Goal: Find specific page/section: Find specific page/section

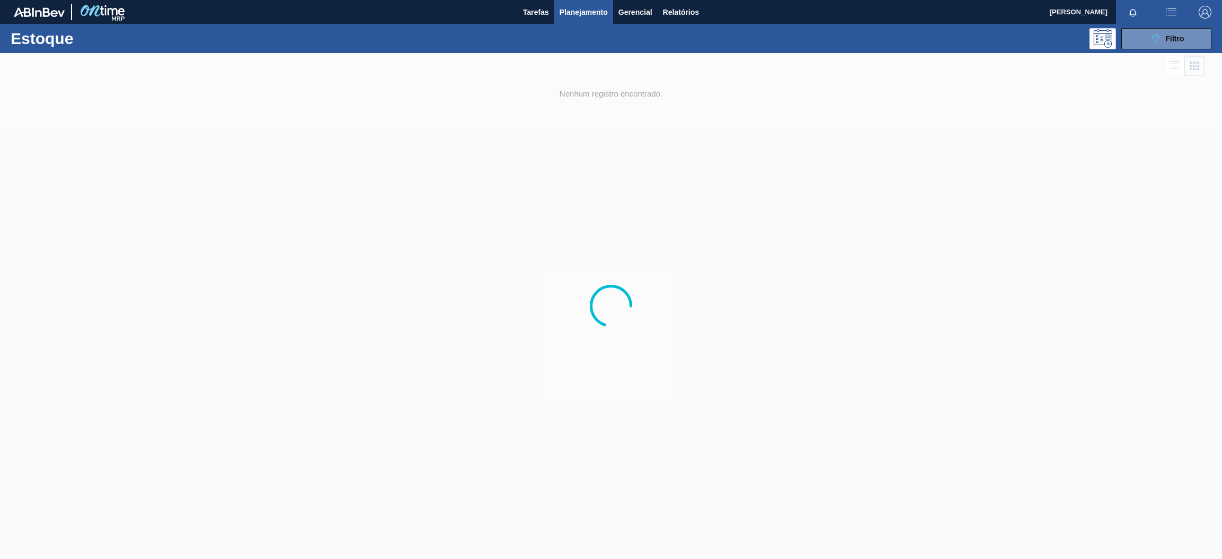
drag, startPoint x: 1592, startPoint y: 7, endPoint x: 890, endPoint y: 162, distance: 718.4
click at [854, 216] on div at bounding box center [611, 306] width 1222 height 506
click at [1158, 35] on icon "089F7B8B-B2A5-4AFE-B5C0-19BA573D28AC" at bounding box center [1155, 38] width 13 height 13
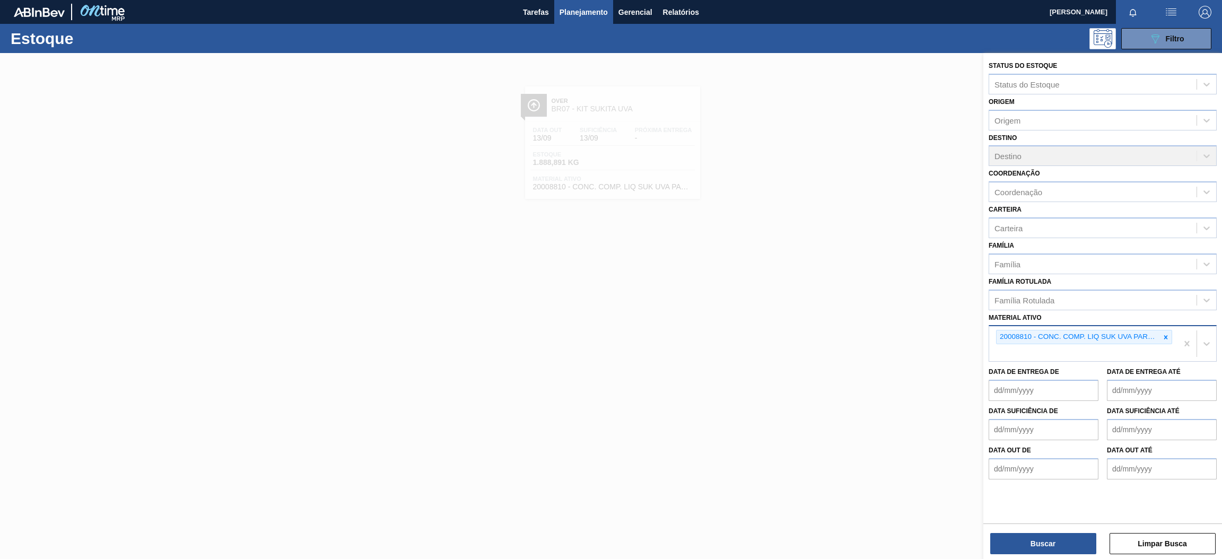
click at [1160, 337] on div at bounding box center [1166, 336] width 12 height 13
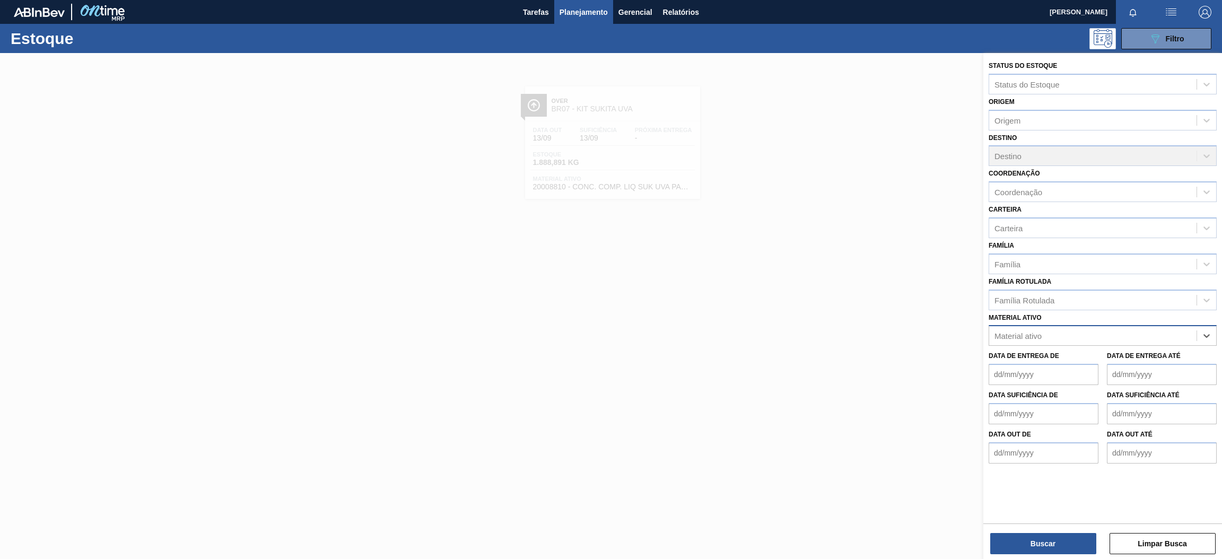
paste ativo "30003513"
type ativo "30003513"
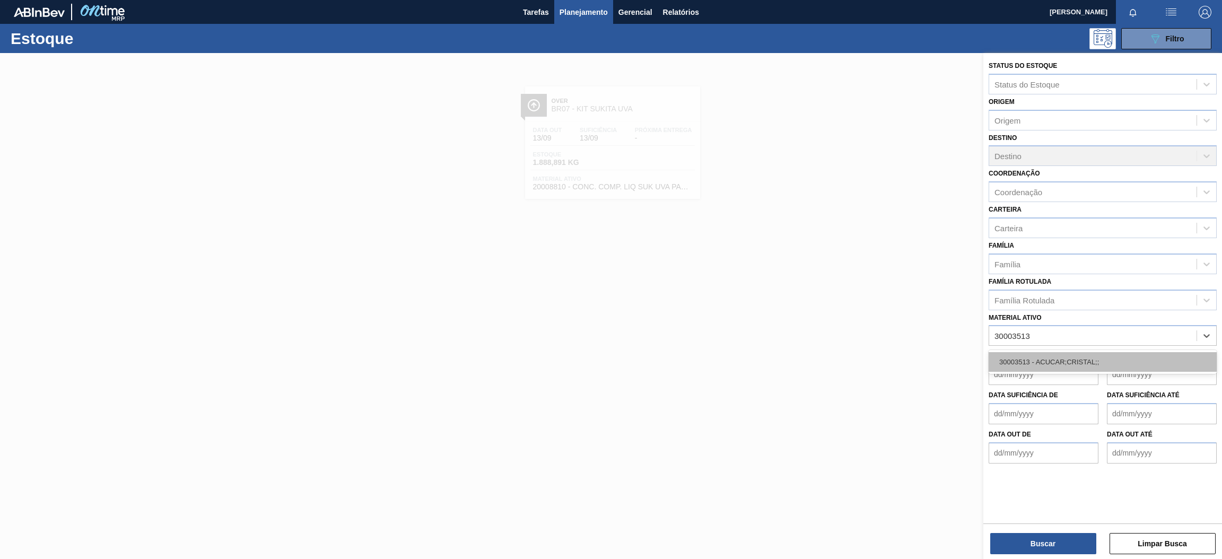
click at [1102, 364] on div "30003513 - ACUCAR;CRISTAL;;" at bounding box center [1103, 362] width 228 height 20
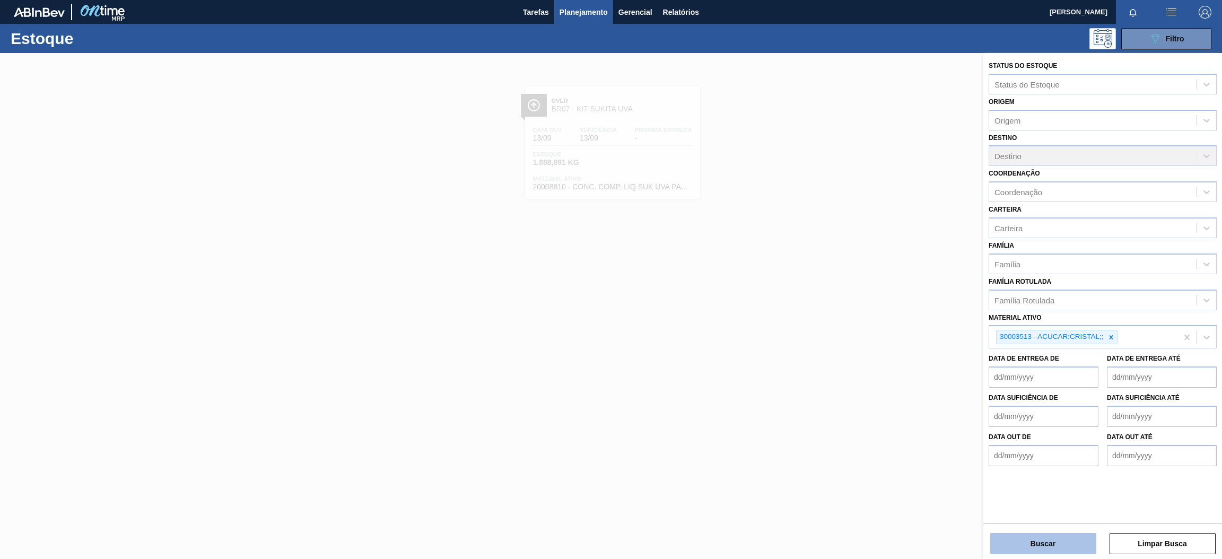
click at [1035, 536] on button "Buscar" at bounding box center [1043, 543] width 106 height 21
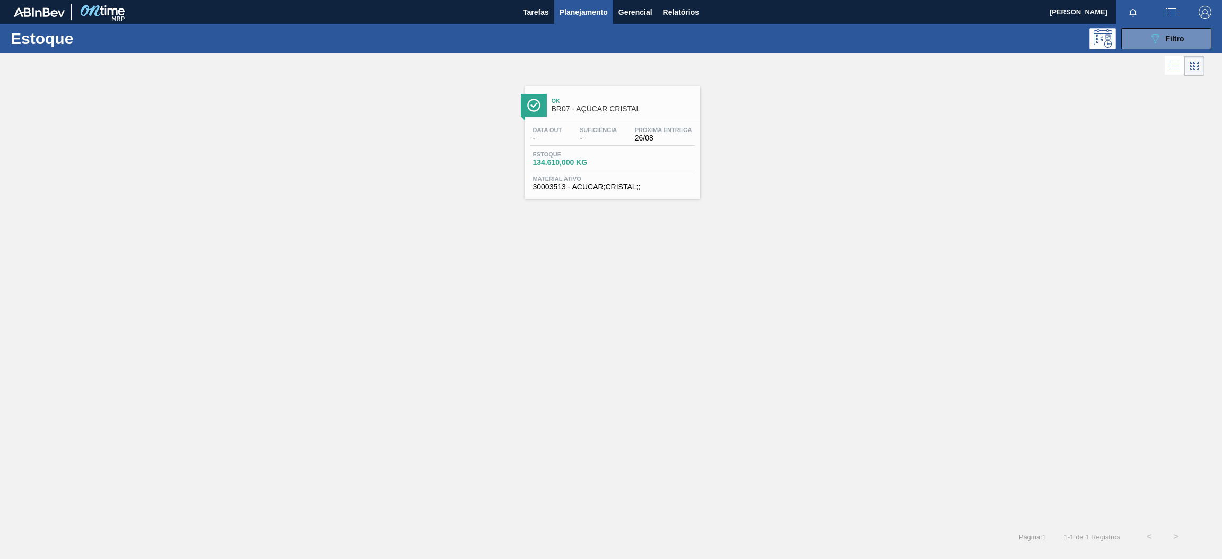
click at [634, 133] on div "Próxima Entrega 26/08" at bounding box center [663, 134] width 63 height 15
